Goal: Navigation & Orientation: Find specific page/section

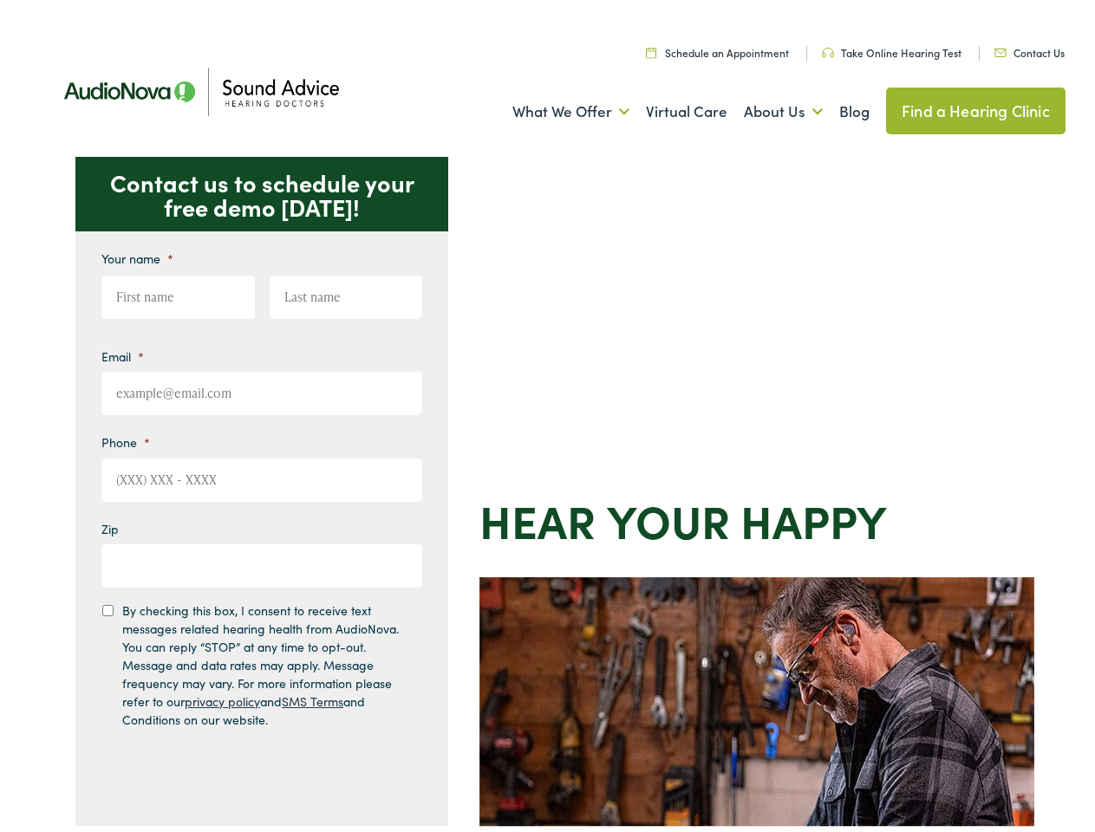
click at [547, 416] on div "Contact us to schedule your free demo [DATE]! Give us a call [PHONE_NUMBER] Ema…" at bounding box center [555, 755] width 1110 height 1206
click at [555, 107] on link "What We Offer" at bounding box center [570, 107] width 117 height 64
click at [765, 107] on link "About Us" at bounding box center [783, 107] width 79 height 64
